Goal: Task Accomplishment & Management: Use online tool/utility

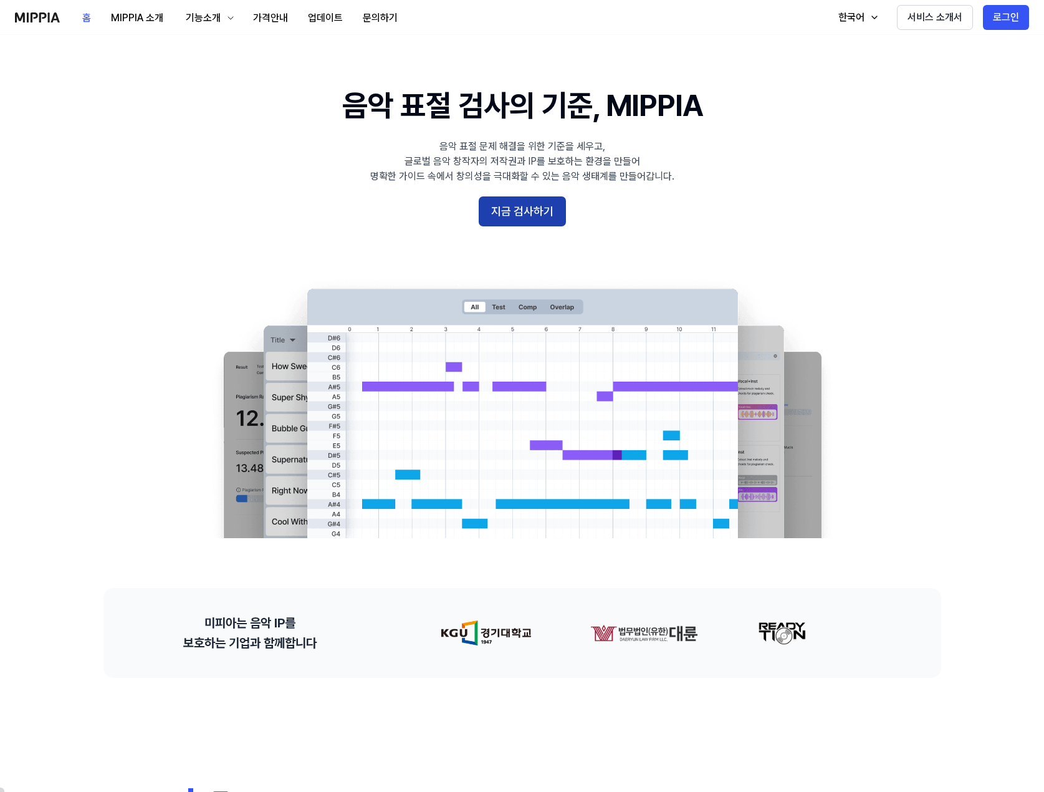
click at [529, 211] on button "지금 검사하기" at bounding box center [522, 211] width 87 height 30
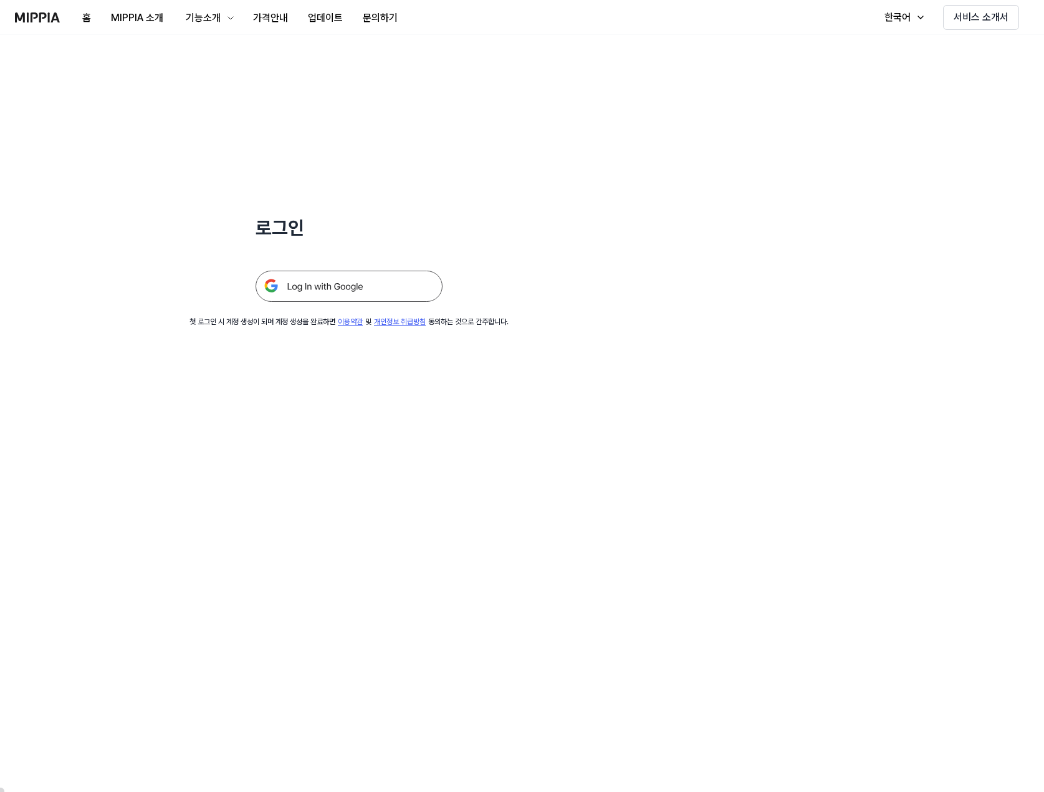
click at [391, 281] on img at bounding box center [349, 286] width 187 height 31
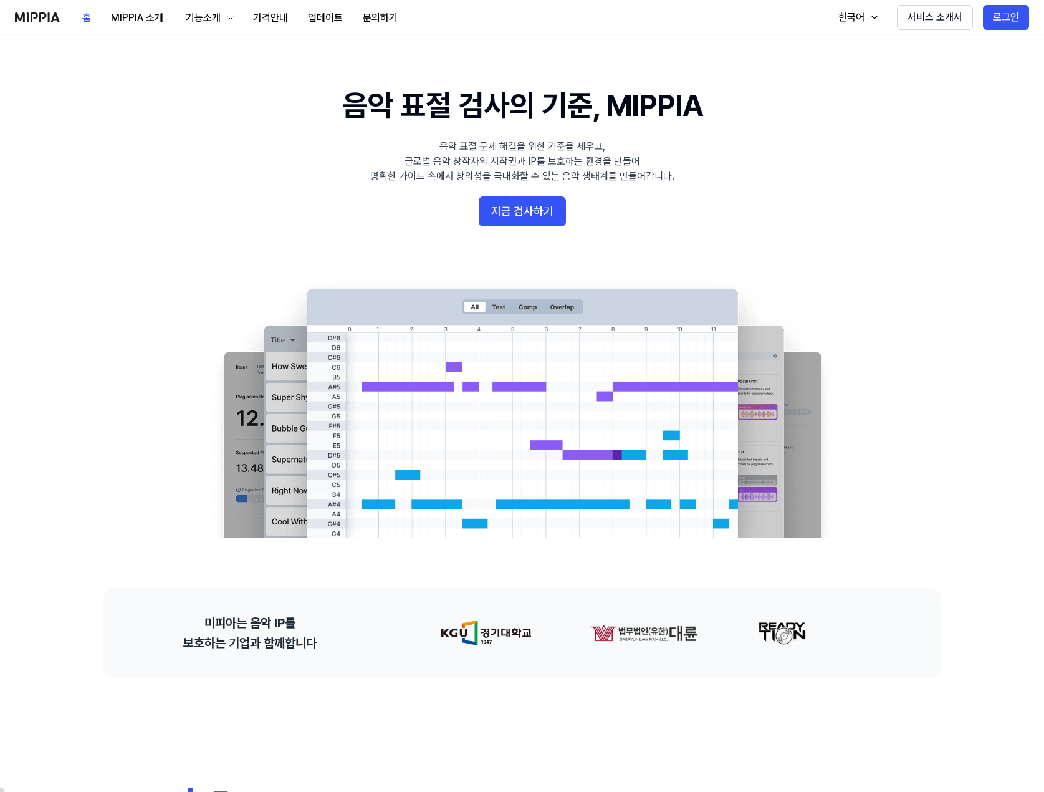
click at [905, 476] on 배너 "음악 표절 검사의 기준, MIPPIA 음악 표절 문제 해결을 위한 기준을 세우고, 글로벌 음악 창작자의 저작권과 IP를 보호하는 환경을 만들어…" at bounding box center [523, 311] width 898 height 453
